Goal: Task Accomplishment & Management: Use online tool/utility

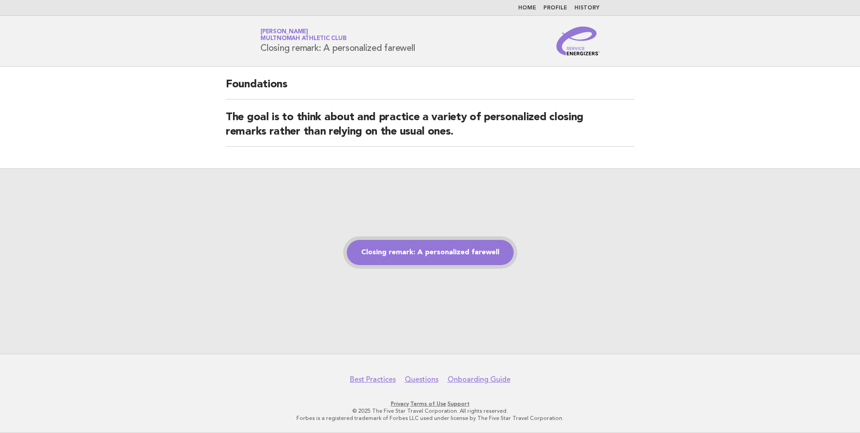
click at [401, 251] on link "Closing remark: A personalized farewell" at bounding box center [430, 252] width 167 height 25
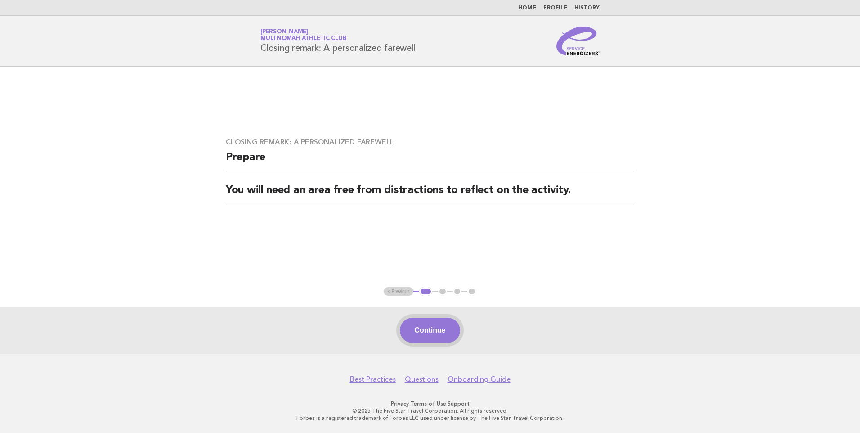
click at [427, 331] on button "Continue" at bounding box center [430, 329] width 60 height 25
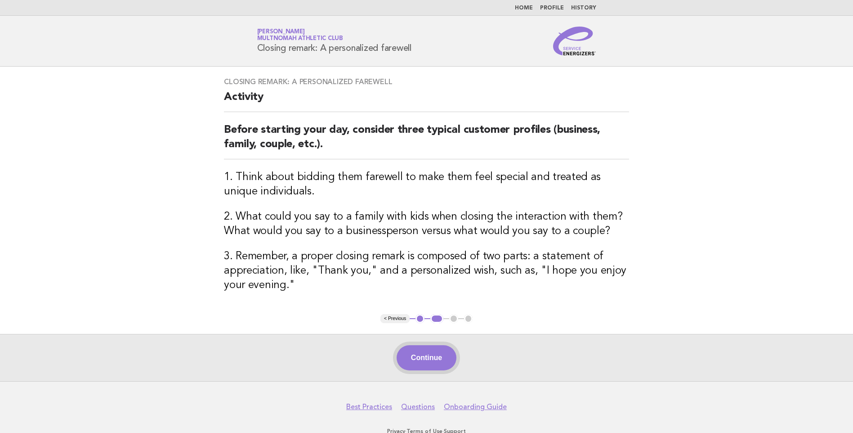
click at [434, 356] on button "Continue" at bounding box center [427, 357] width 60 height 25
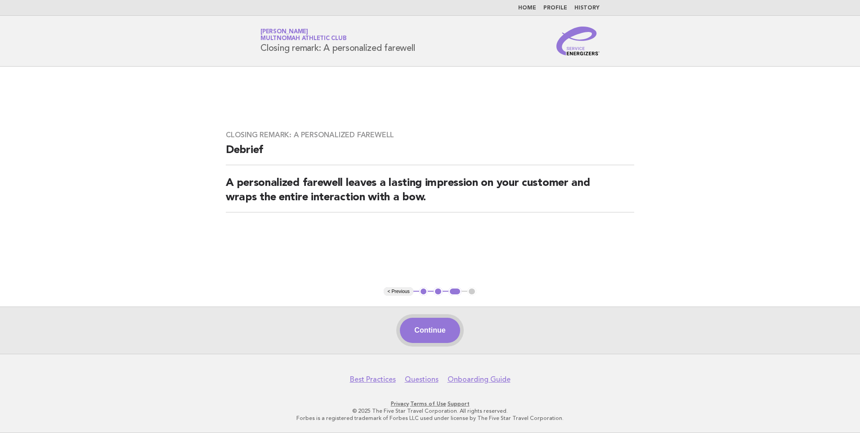
click at [435, 332] on button "Continue" at bounding box center [430, 329] width 60 height 25
